Goal: Find specific page/section: Find specific page/section

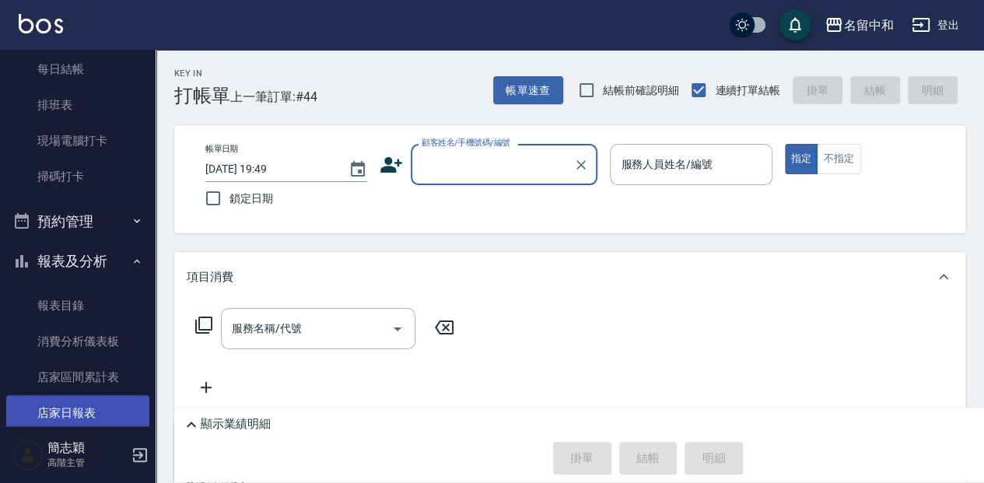
scroll to position [362, 0]
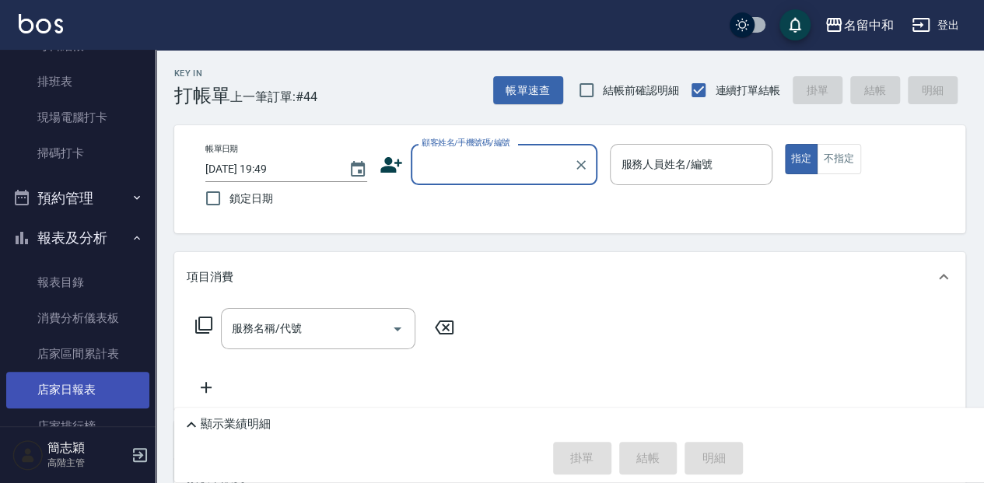
click at [86, 384] on link "店家日報表" at bounding box center [77, 390] width 143 height 36
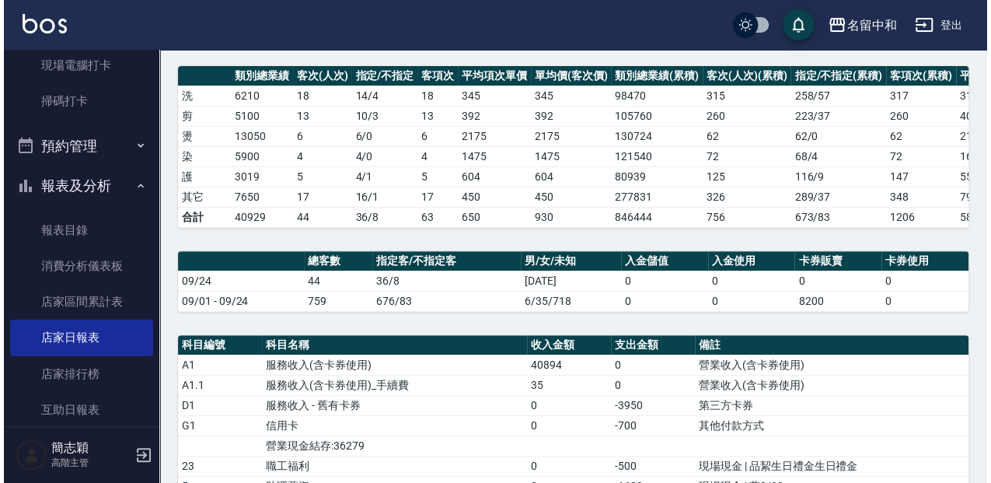
scroll to position [156, 0]
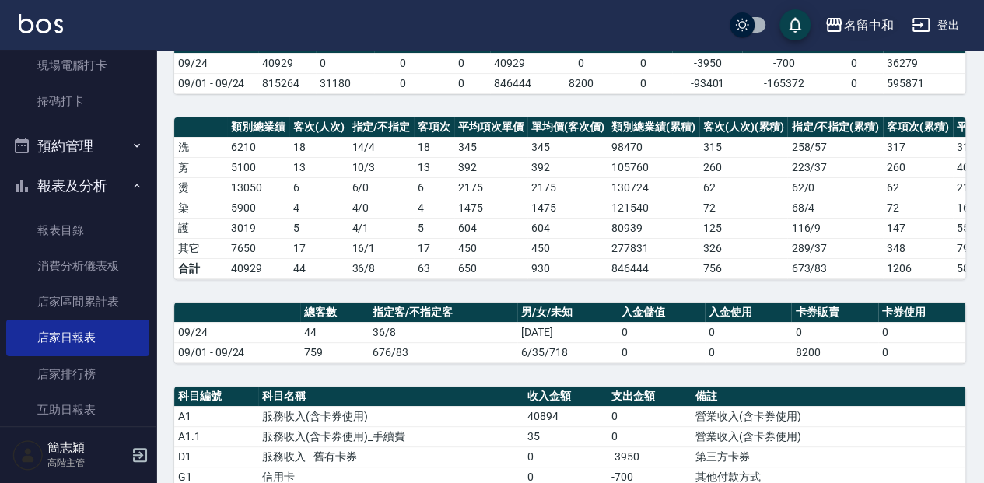
click at [833, 23] on icon "button" at bounding box center [834, 25] width 16 height 14
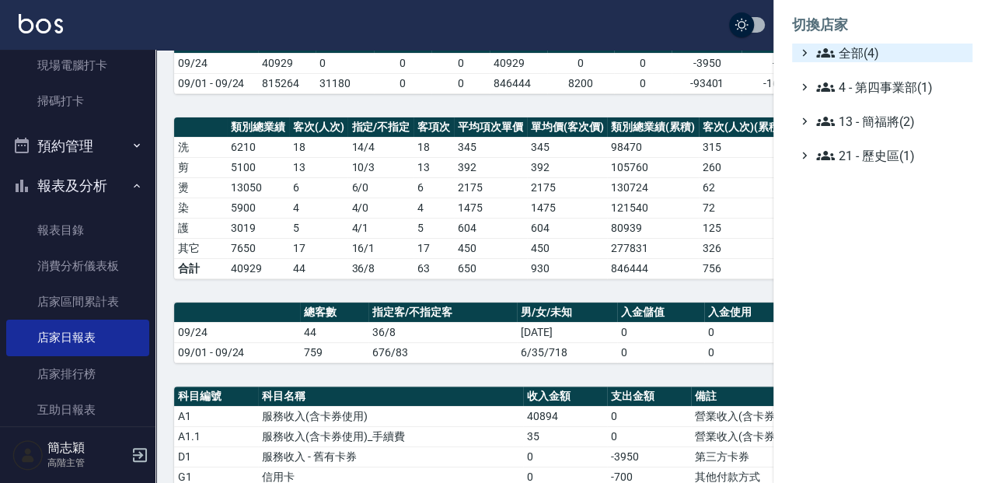
click at [820, 52] on icon at bounding box center [825, 52] width 19 height 9
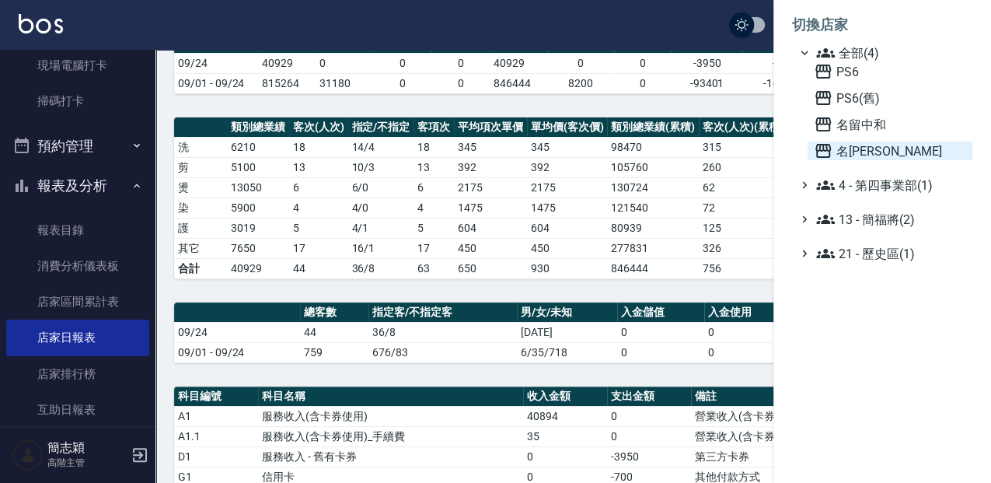
click at [822, 152] on icon at bounding box center [823, 151] width 19 height 19
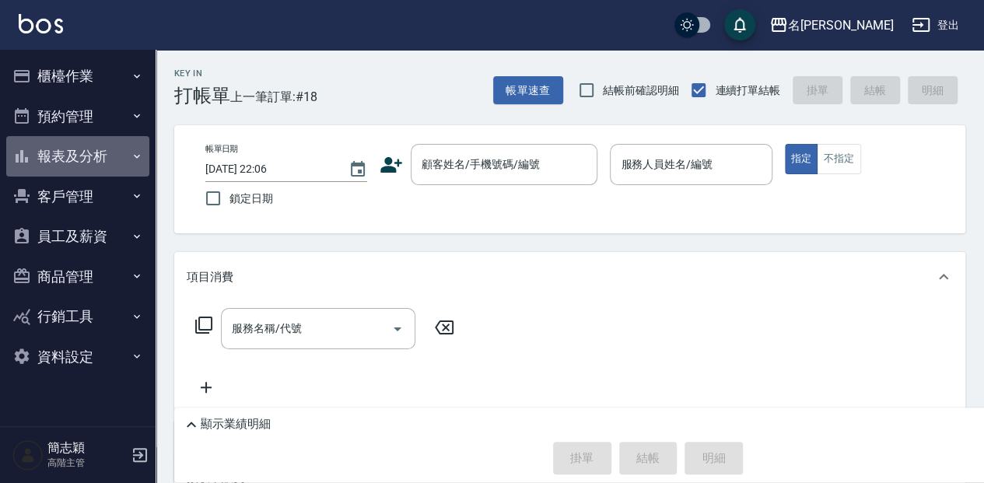
click at [135, 155] on icon "button" at bounding box center [137, 156] width 12 height 12
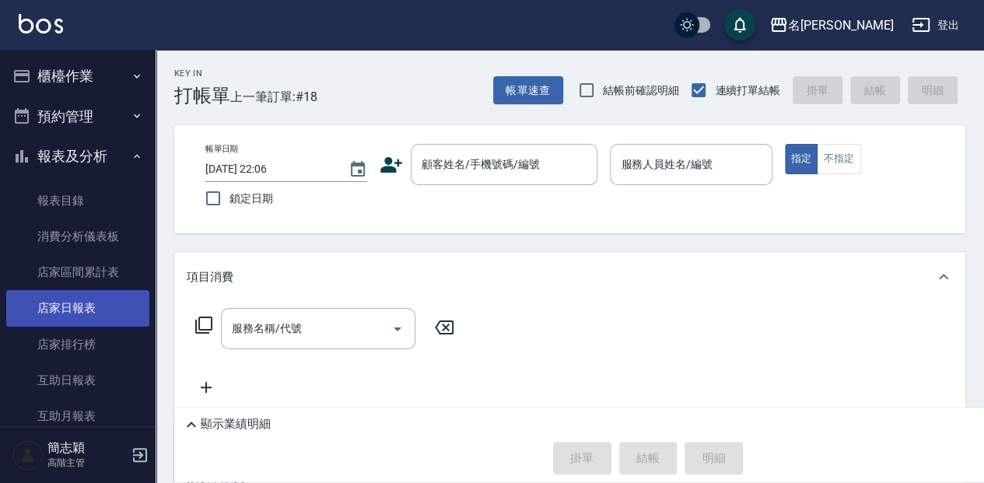
click at [93, 303] on link "店家日報表" at bounding box center [77, 308] width 143 height 36
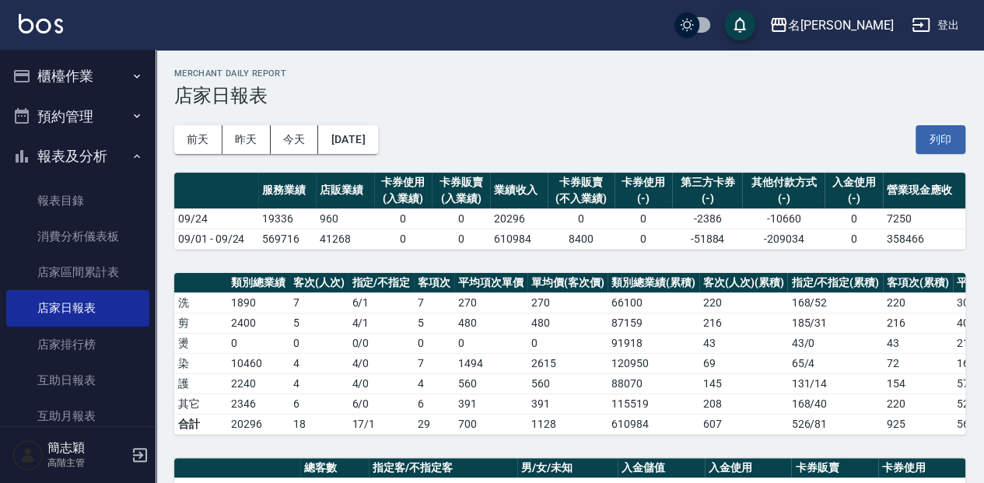
click at [788, 26] on icon "button" at bounding box center [778, 25] width 19 height 19
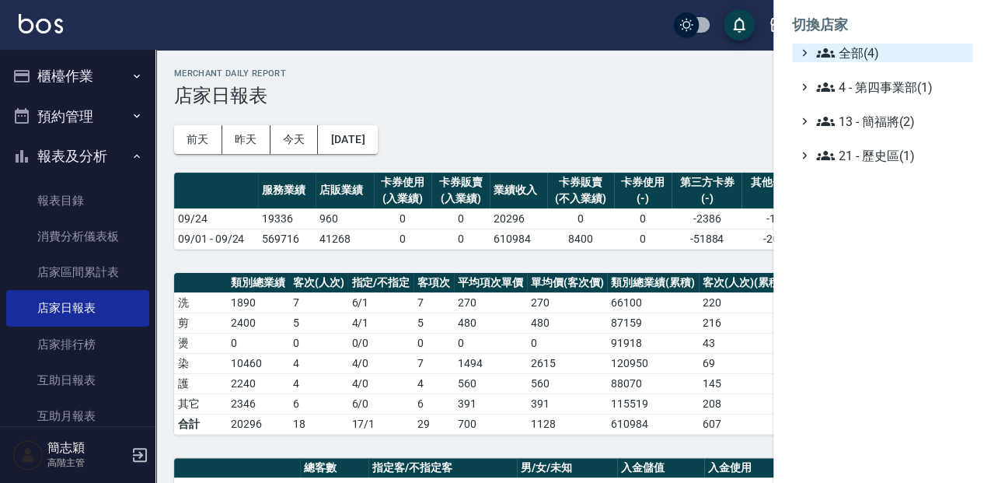
click at [826, 57] on icon at bounding box center [825, 52] width 19 height 9
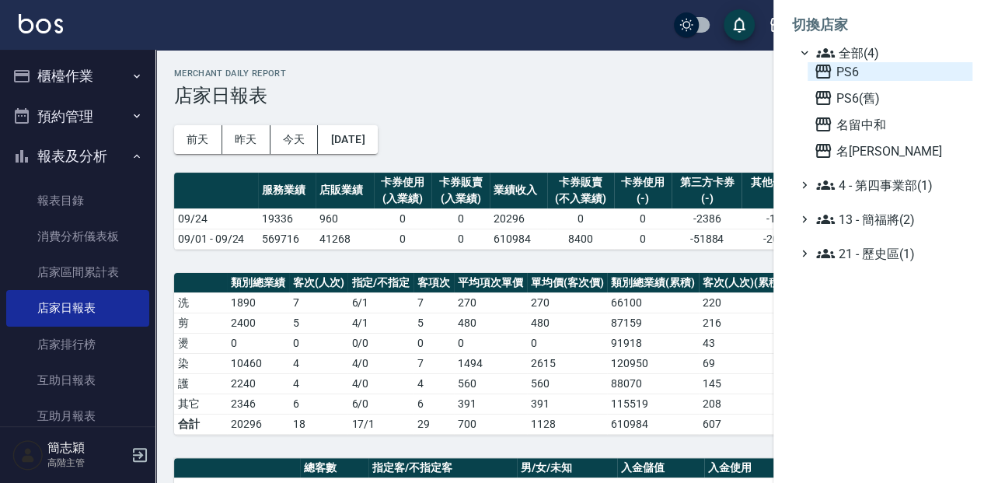
click at [819, 74] on icon at bounding box center [823, 71] width 19 height 19
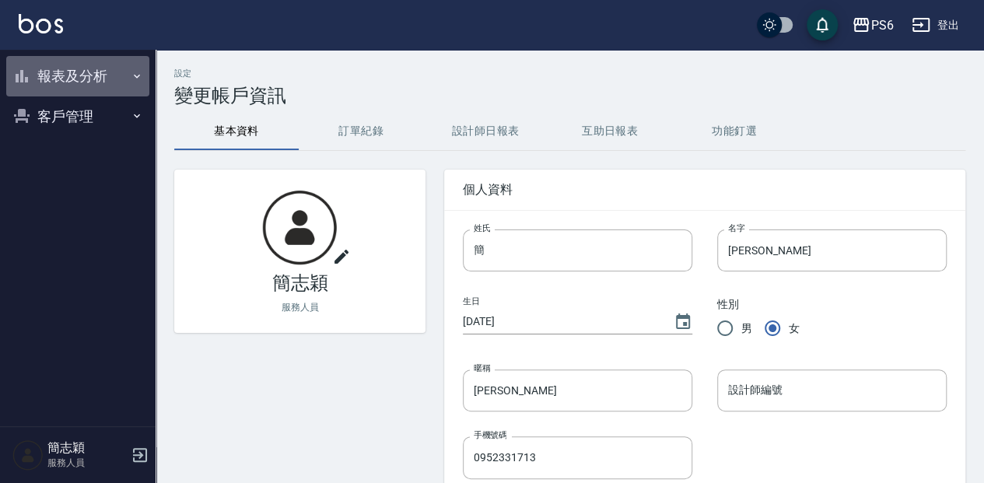
click at [137, 76] on icon "button" at bounding box center [137, 76] width 6 height 4
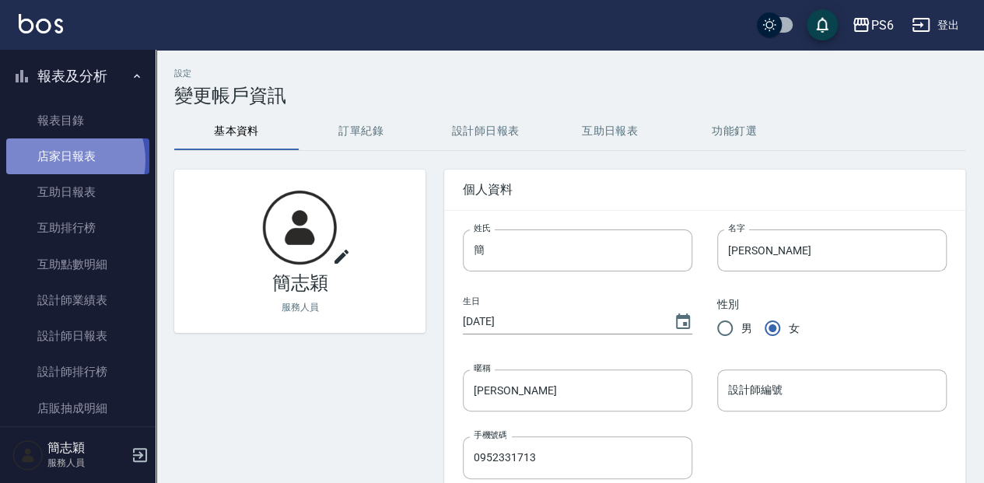
click at [64, 160] on link "店家日報表" at bounding box center [77, 156] width 143 height 36
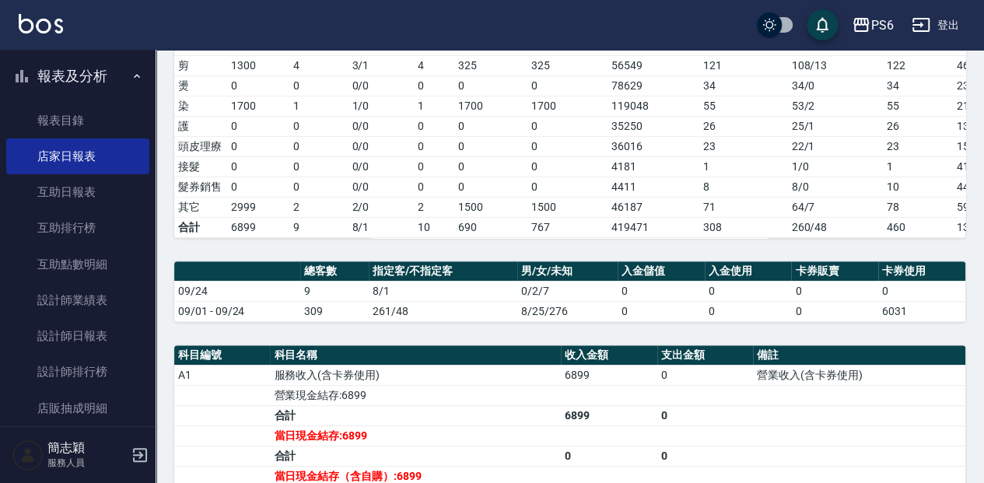
scroll to position [259, 0]
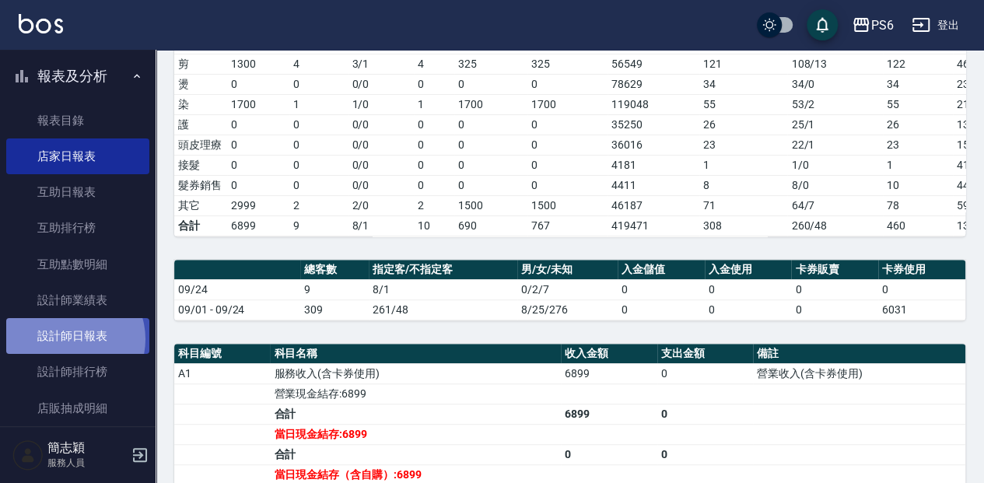
click at [68, 339] on link "設計師日報表" at bounding box center [77, 336] width 143 height 36
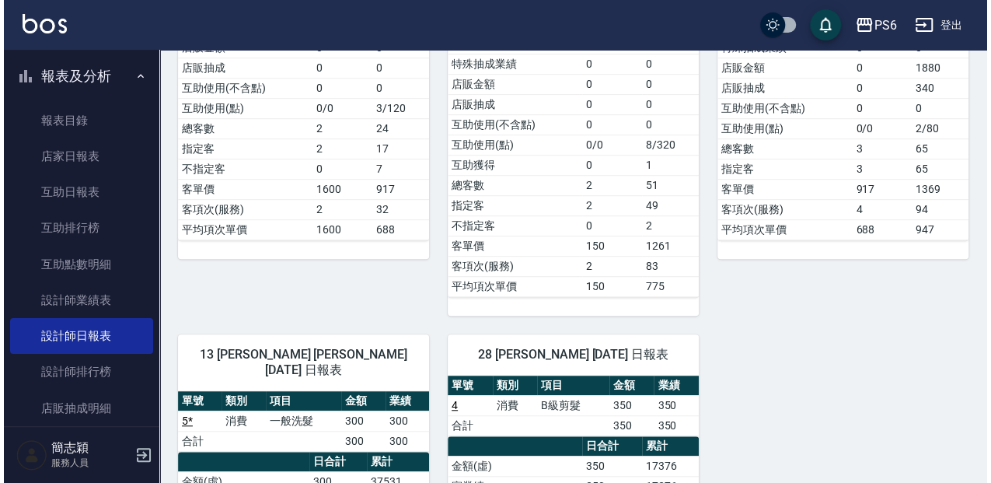
scroll to position [362, 0]
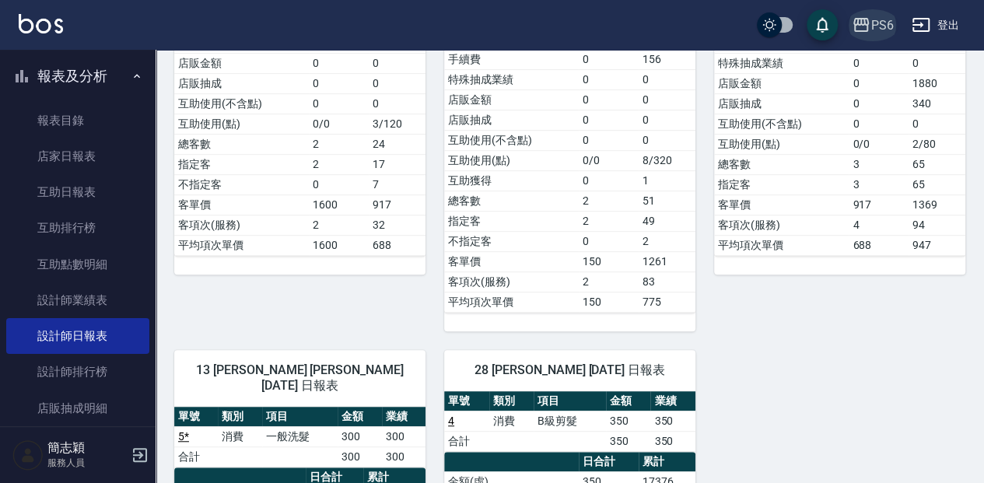
click at [860, 20] on icon "button" at bounding box center [861, 25] width 16 height 14
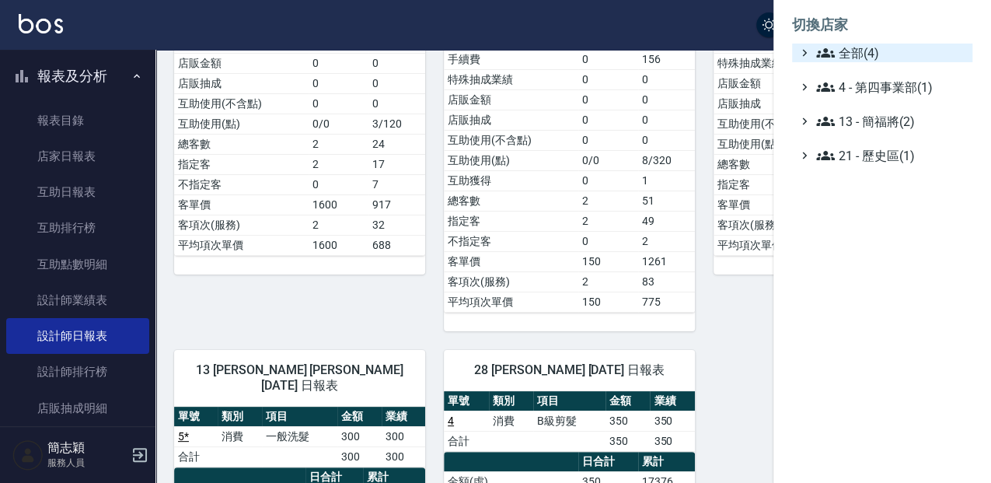
click at [837, 46] on span "全部(4)" at bounding box center [891, 53] width 150 height 19
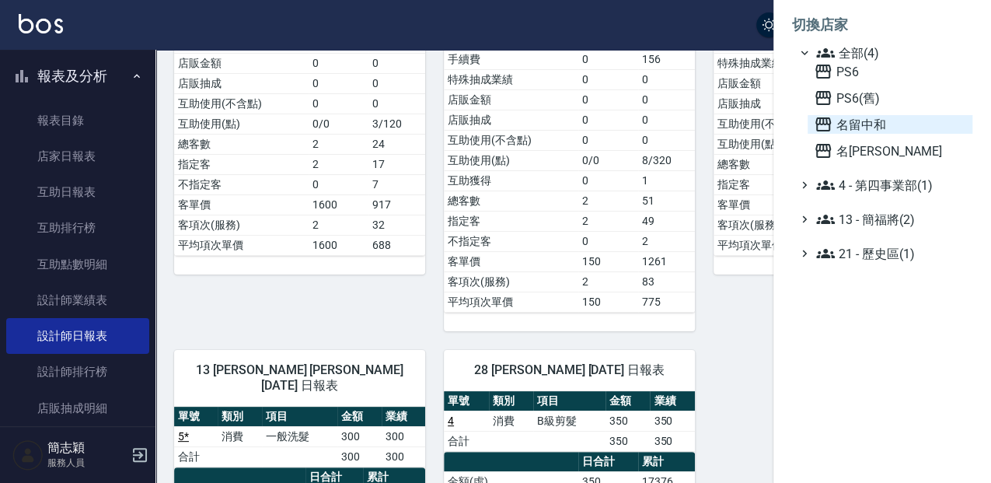
click at [823, 124] on icon at bounding box center [823, 124] width 19 height 19
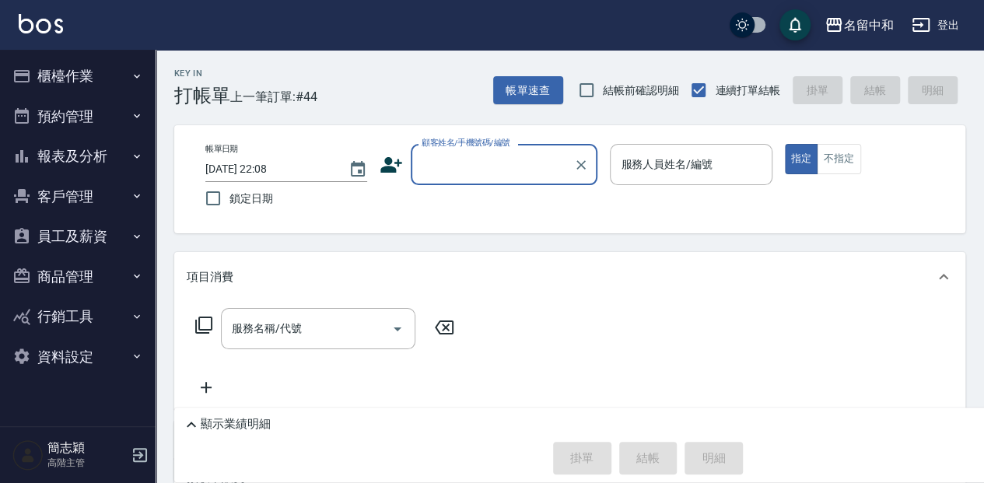
click at [136, 75] on icon "button" at bounding box center [137, 76] width 12 height 12
